Goal: Task Accomplishment & Management: Complete application form

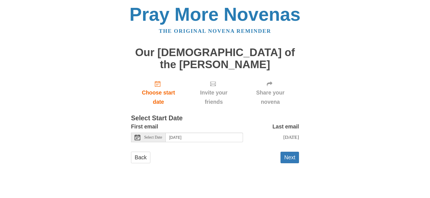
click at [137, 134] on icon at bounding box center [138, 137] width 6 height 6
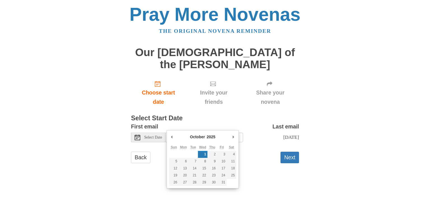
click at [250, 152] on div "Back Next" at bounding box center [215, 160] width 168 height 17
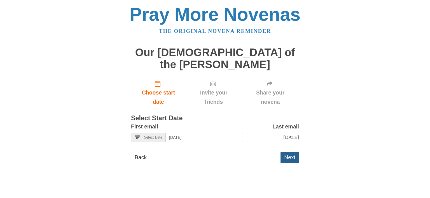
click at [294, 152] on button "Next" at bounding box center [290, 157] width 18 height 11
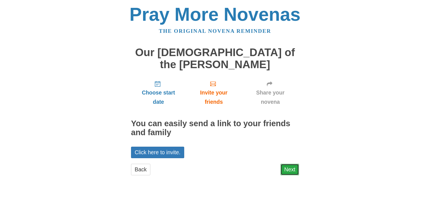
click at [294, 164] on link "Next" at bounding box center [290, 169] width 18 height 11
